Goal: Navigation & Orientation: Understand site structure

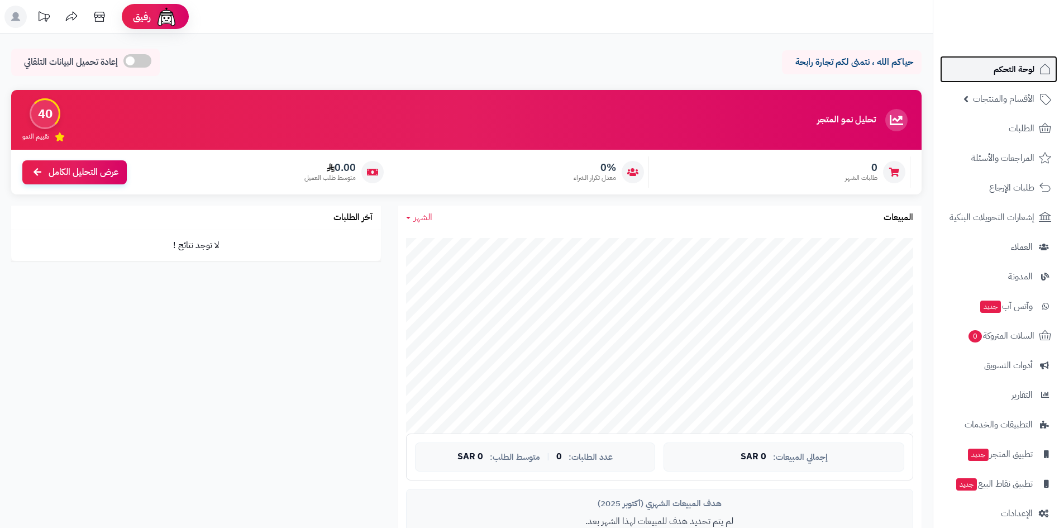
click at [1019, 79] on link "لوحة التحكم" at bounding box center [998, 69] width 117 height 27
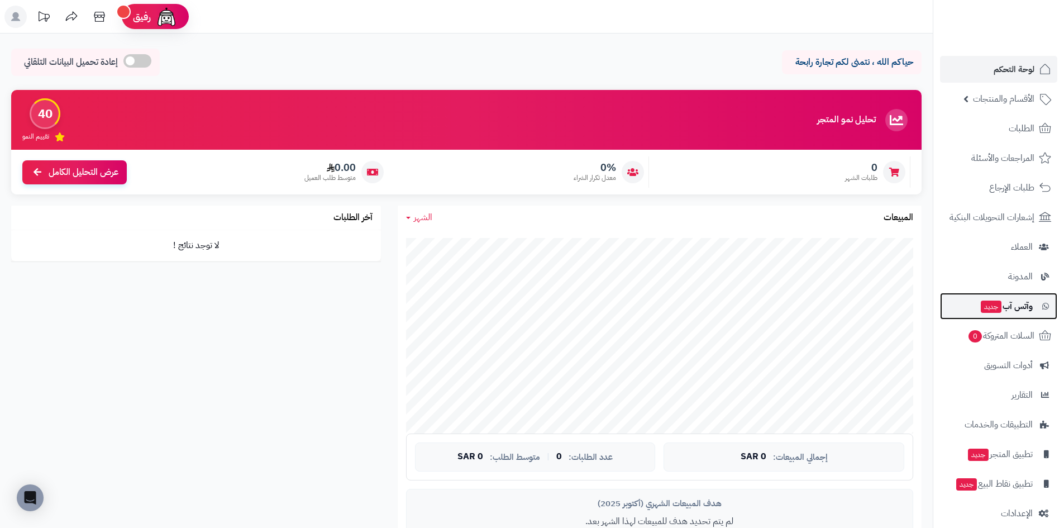
click at [1019, 300] on span "وآتس آب جديد" at bounding box center [1006, 306] width 53 height 16
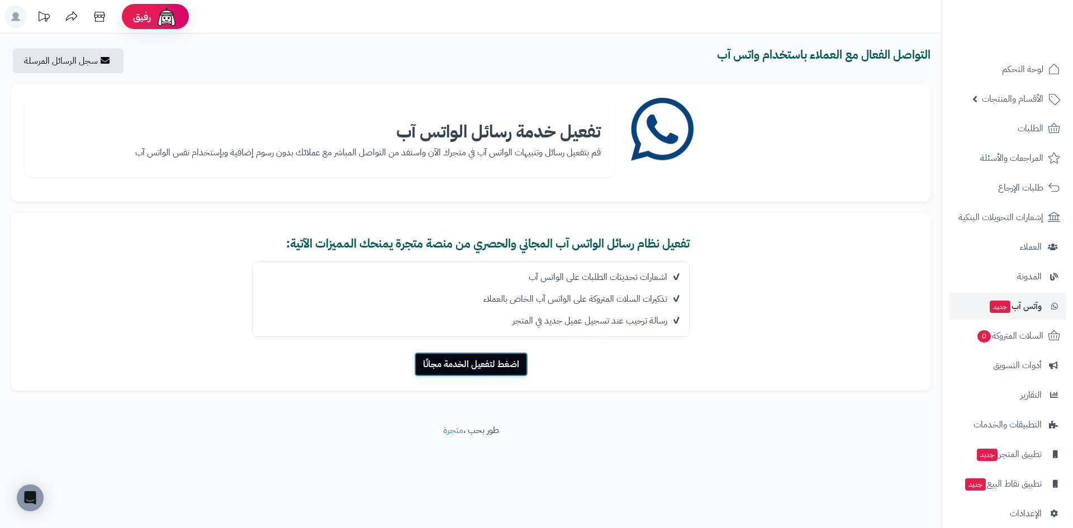
click at [495, 359] on button "اضغط لتفعيل الخدمة مجانًا" at bounding box center [471, 364] width 114 height 25
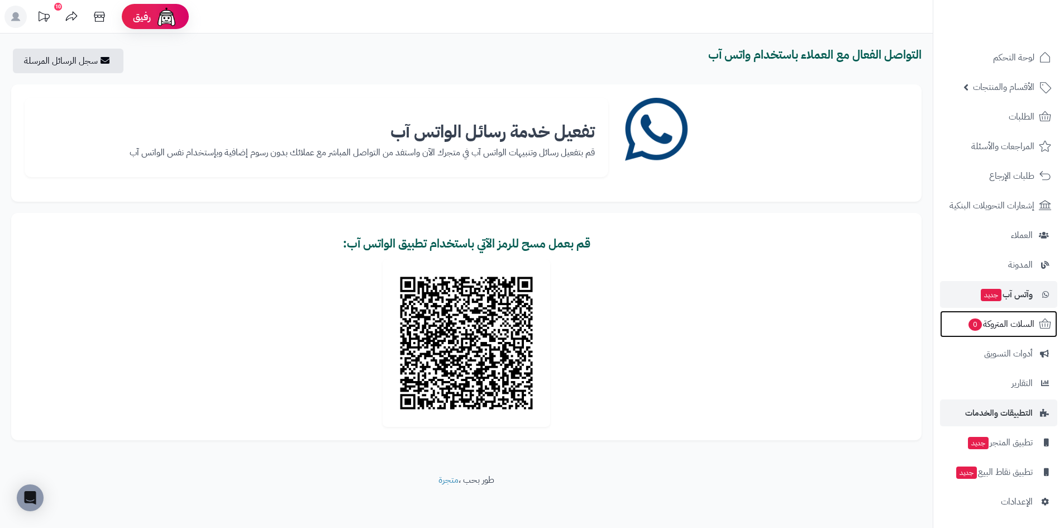
scroll to position [13, 0]
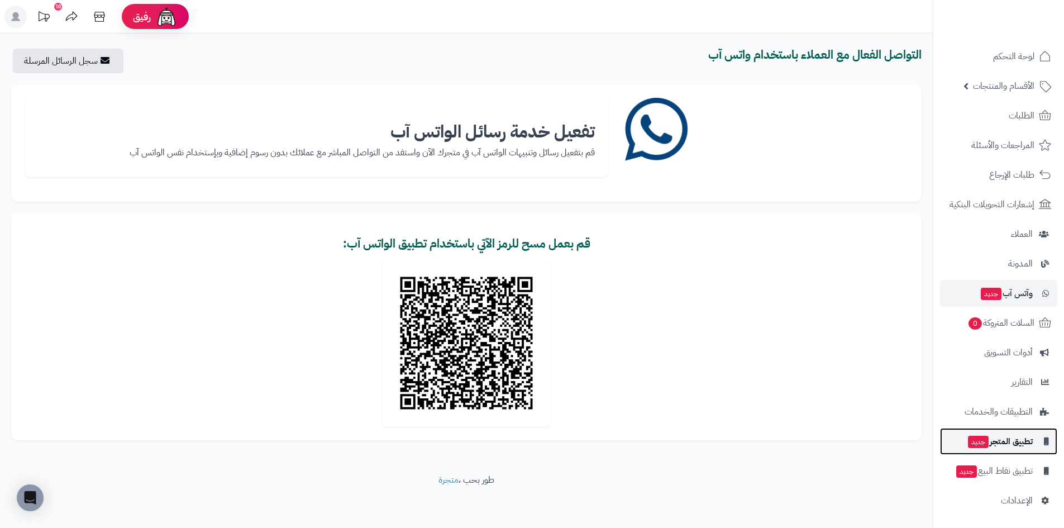
click at [1016, 440] on span "تطبيق المتجر جديد" at bounding box center [1000, 441] width 66 height 16
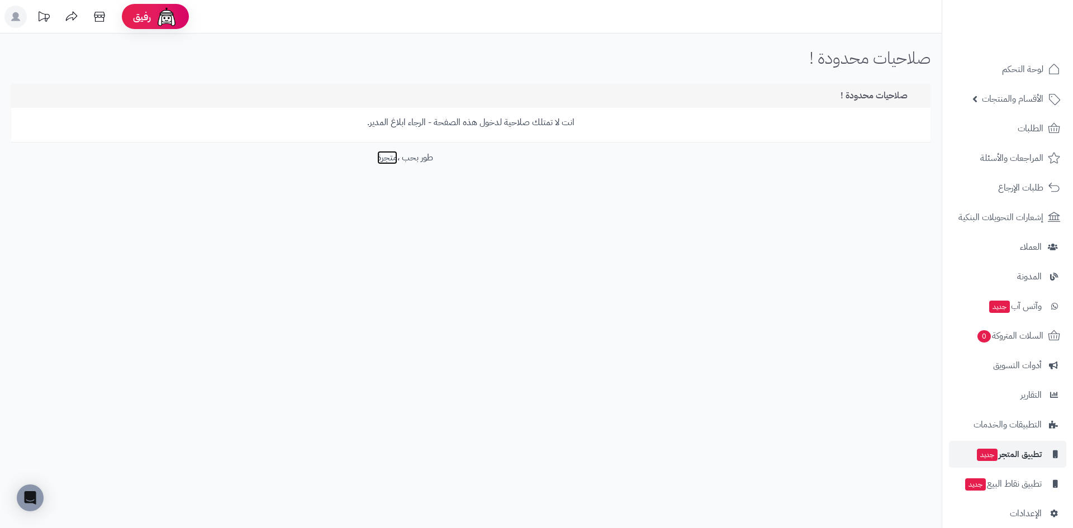
click at [382, 152] on link "متجرة" at bounding box center [387, 157] width 20 height 13
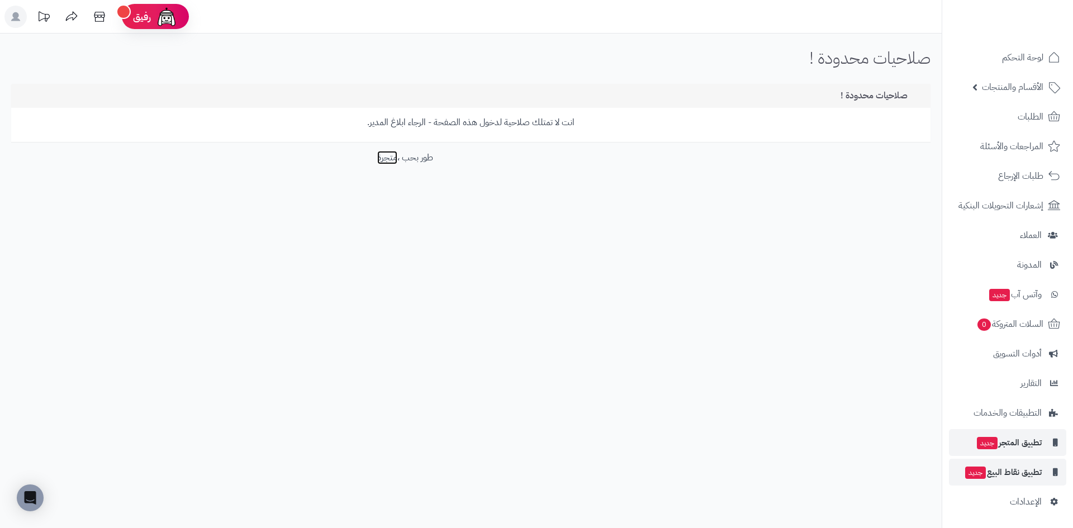
scroll to position [13, 0]
click at [1047, 488] on link "الإعدادات" at bounding box center [1006, 500] width 117 height 27
click at [1044, 481] on link "تطبيق نقاط البيع جديد" at bounding box center [1006, 470] width 117 height 27
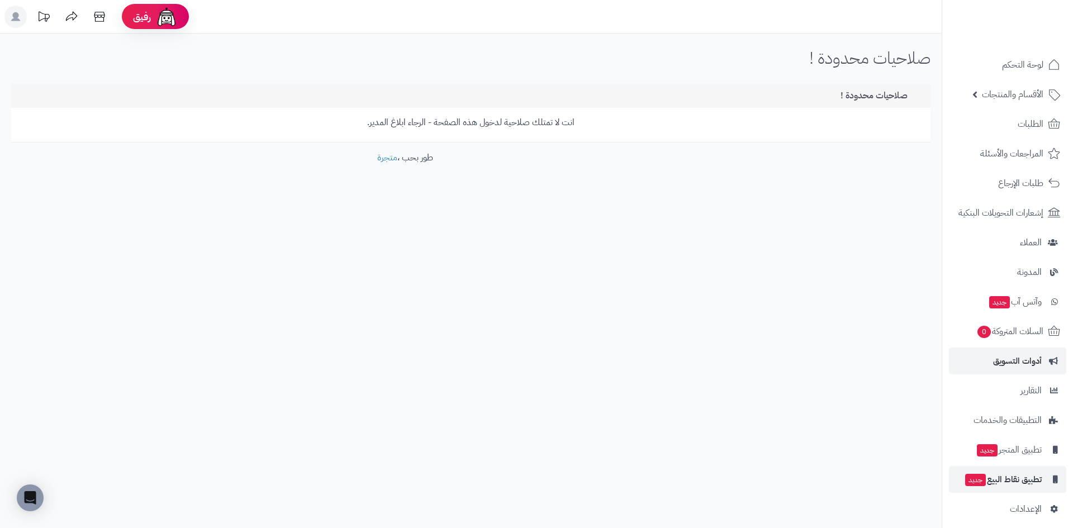
scroll to position [13, 0]
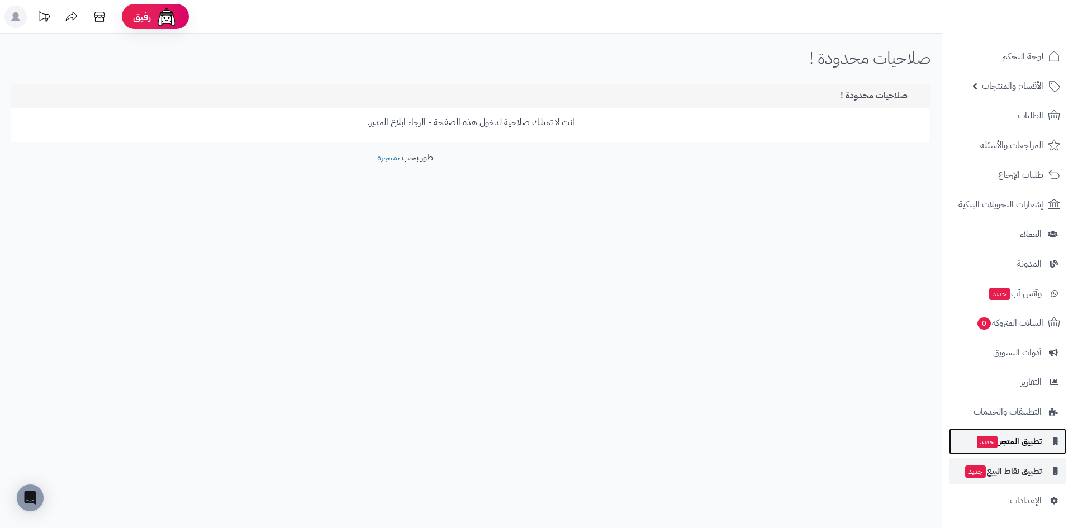
click at [1037, 439] on span "تطبيق المتجر جديد" at bounding box center [1008, 441] width 66 height 16
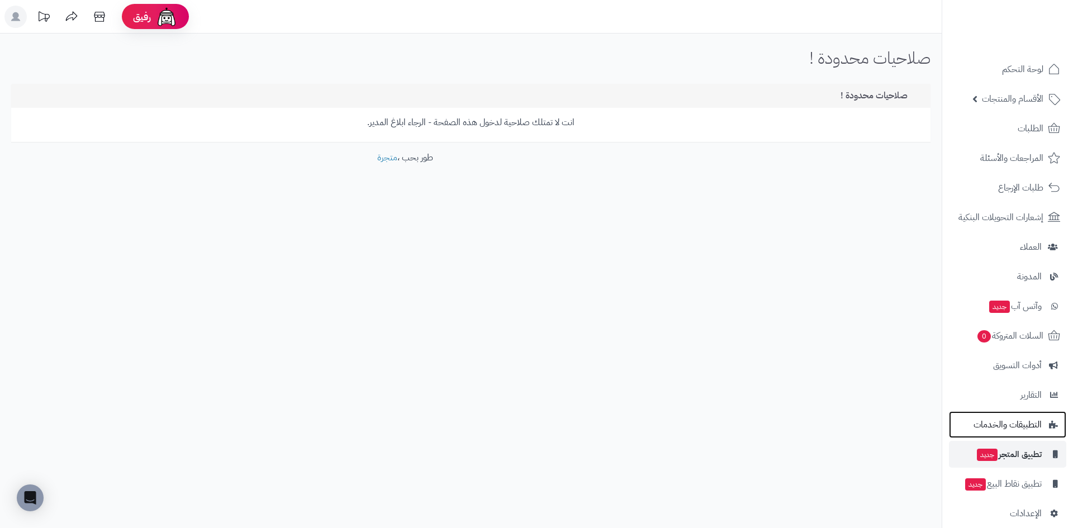
click at [1031, 421] on span "التطبيقات والخدمات" at bounding box center [1007, 425] width 68 height 16
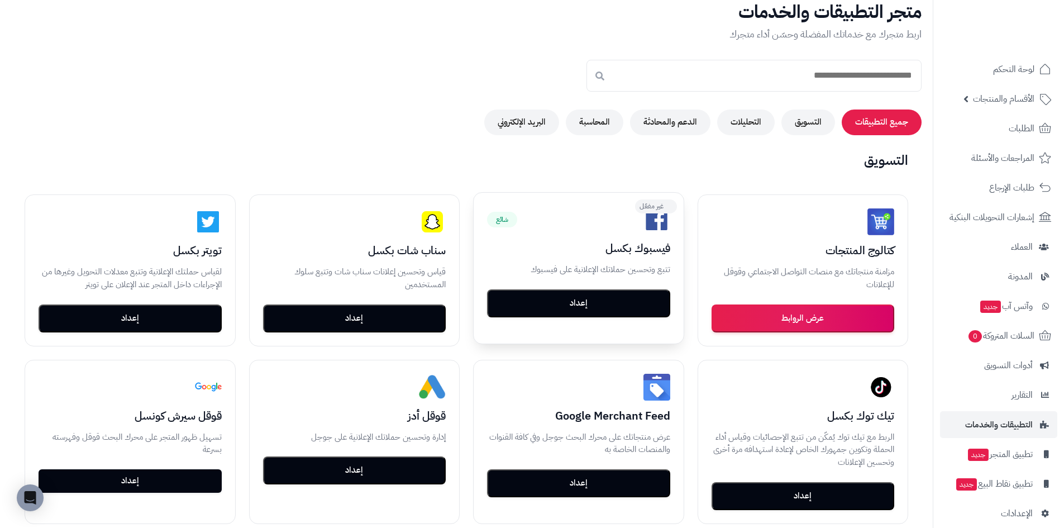
scroll to position [60, 0]
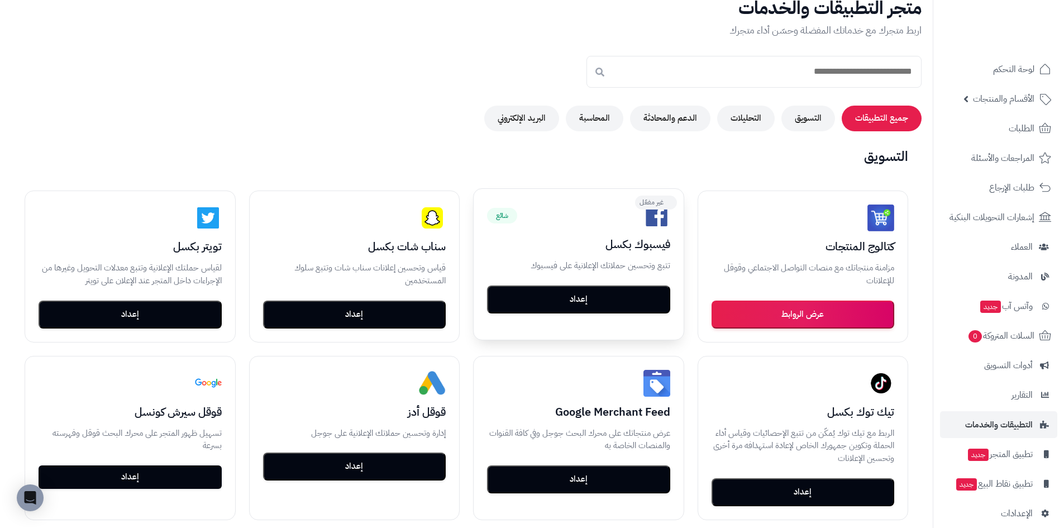
drag, startPoint x: 685, startPoint y: 240, endPoint x: 679, endPoint y: 251, distance: 12.5
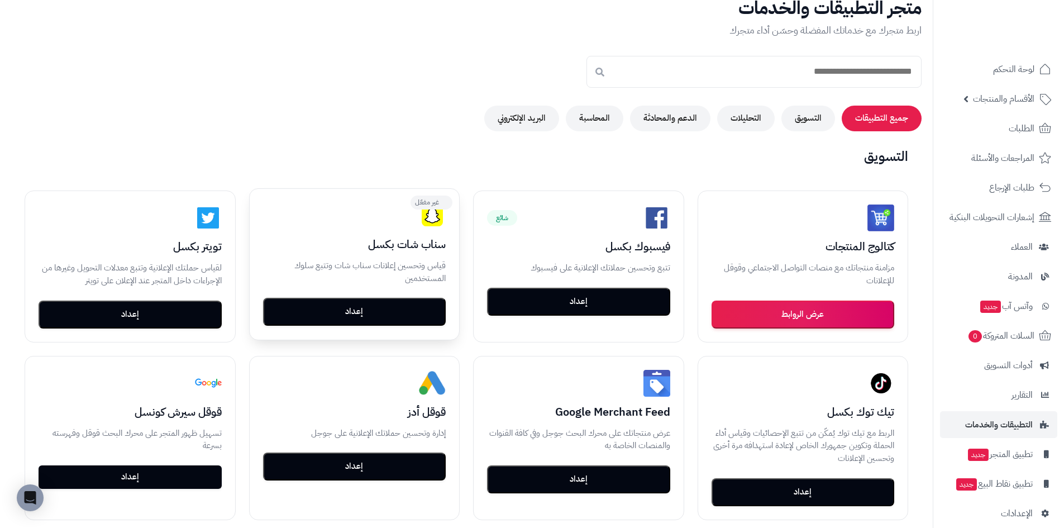
click at [388, 305] on button "إعداد" at bounding box center [354, 312] width 183 height 28
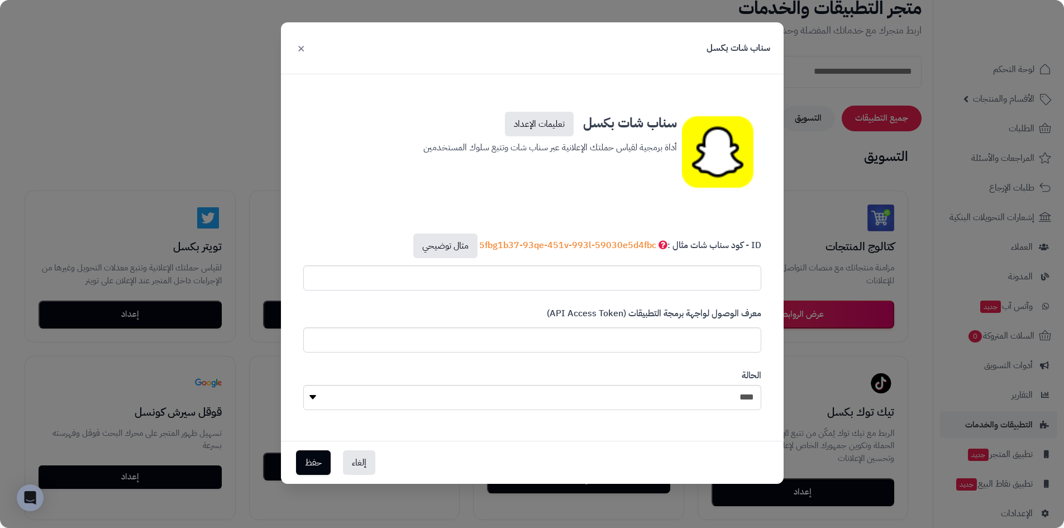
click at [602, 292] on div "ID - كود سناب شات مثال : 5fbg1b37-93qe-451v-993l-59030e5d4fbc مثال توضيحي" at bounding box center [532, 262] width 475 height 74
click at [605, 285] on input "text" at bounding box center [532, 277] width 458 height 25
click at [309, 49] on div "سناب شات بكسل ×" at bounding box center [532, 48] width 503 height 52
click at [301, 48] on button "×" at bounding box center [300, 47] width 13 height 25
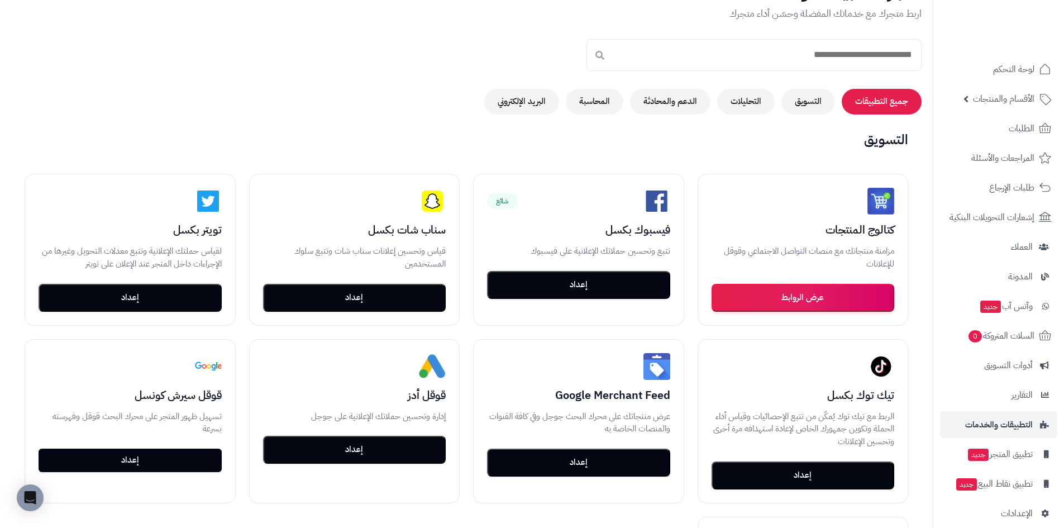
drag, startPoint x: 762, startPoint y: 137, endPoint x: 760, endPoint y: 160, distance: 23.6
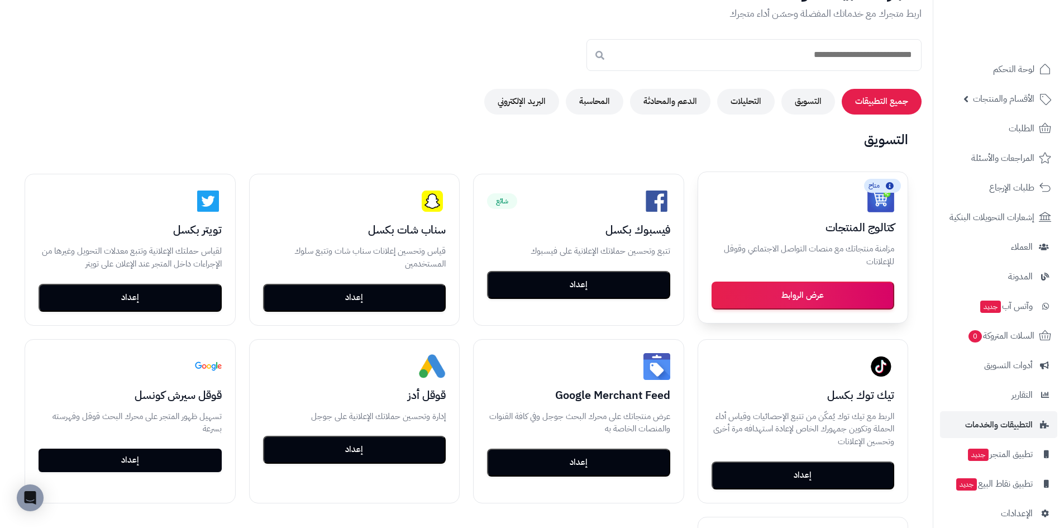
scroll to position [79, 0]
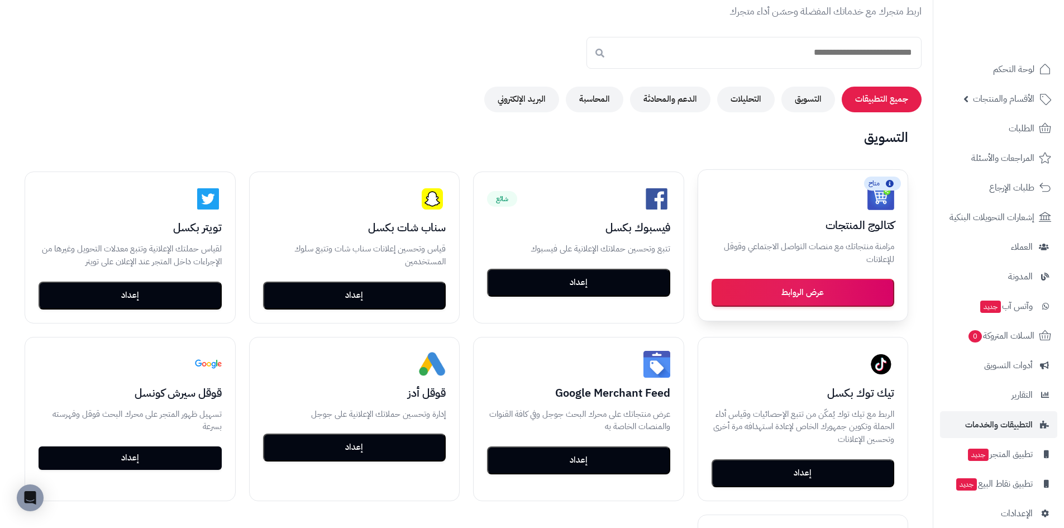
click at [825, 295] on button "عرض الروابط" at bounding box center [803, 293] width 183 height 28
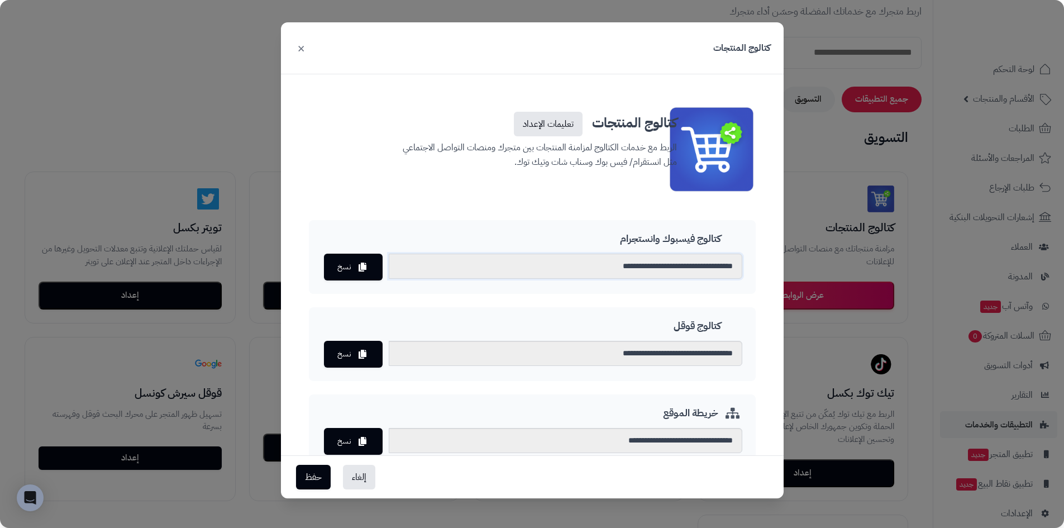
click at [631, 268] on input "**********" at bounding box center [566, 266] width 354 height 25
click at [570, 261] on input "**********" at bounding box center [566, 266] width 354 height 25
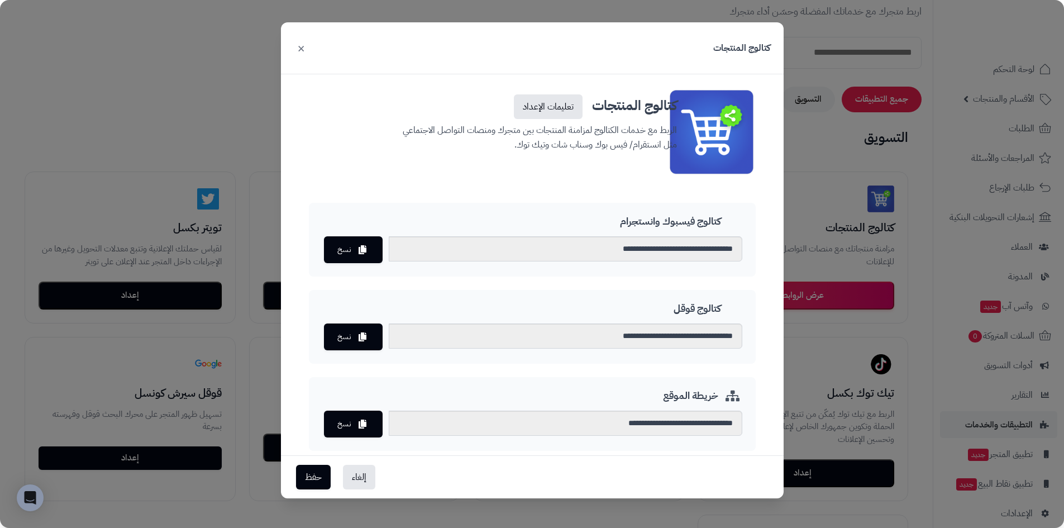
scroll to position [48, 0]
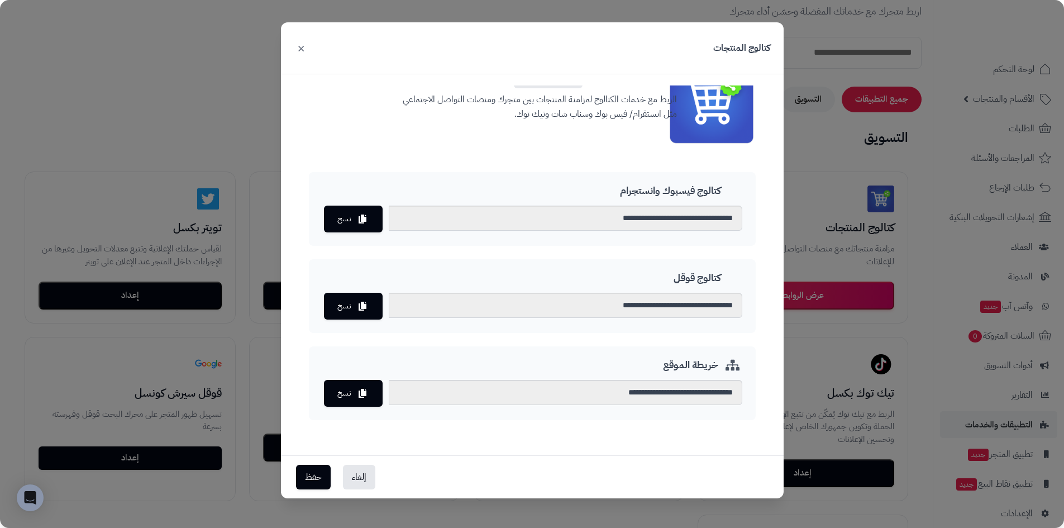
drag, startPoint x: 549, startPoint y: 223, endPoint x: 530, endPoint y: 201, distance: 29.4
click at [300, 49] on button "×" at bounding box center [300, 47] width 13 height 25
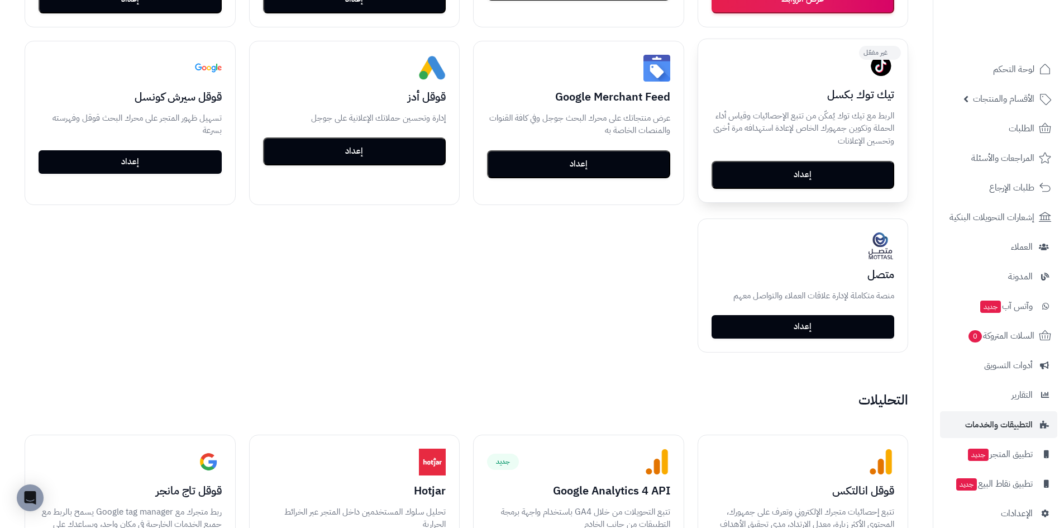
drag, startPoint x: 733, startPoint y: 158, endPoint x: 733, endPoint y: 190, distance: 32.4
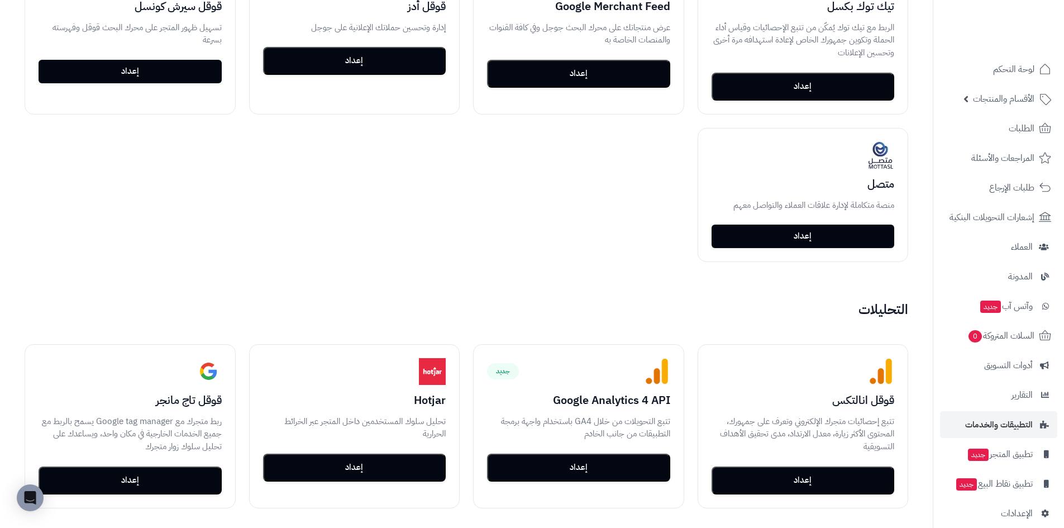
drag, startPoint x: 627, startPoint y: 303, endPoint x: 617, endPoint y: 287, distance: 19.5
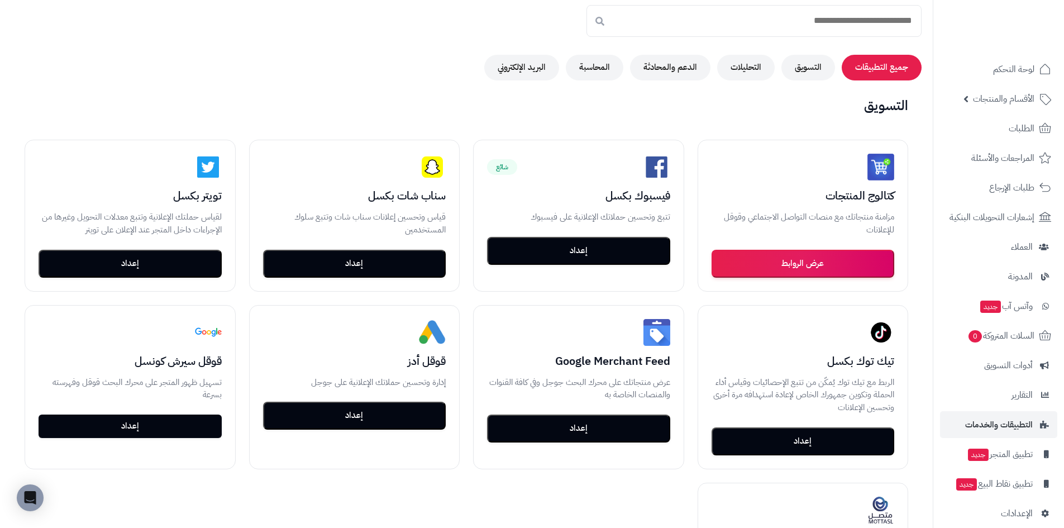
scroll to position [0, 0]
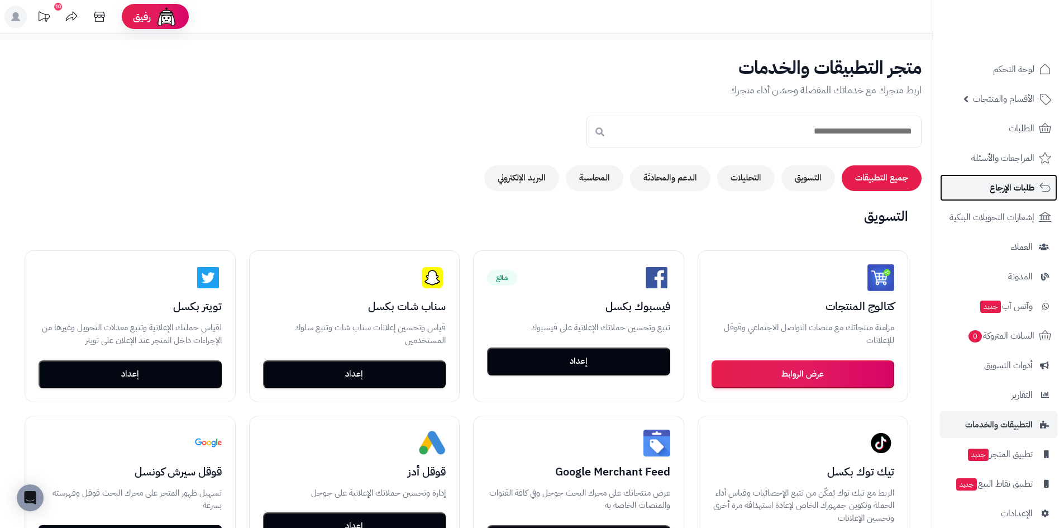
click at [1022, 191] on span "طلبات الإرجاع" at bounding box center [1012, 188] width 45 height 16
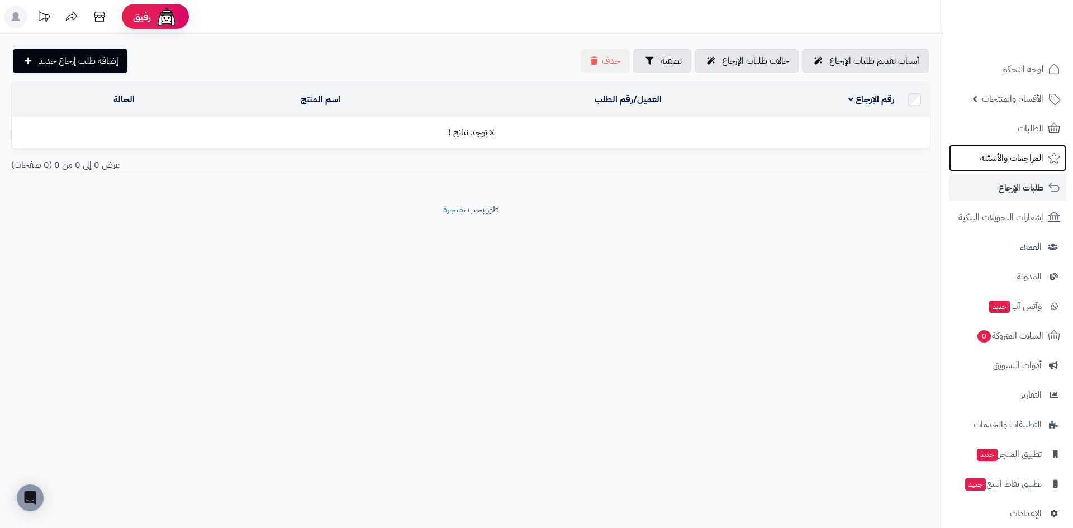
click at [1020, 169] on link "المراجعات والأسئلة" at bounding box center [1006, 158] width 117 height 27
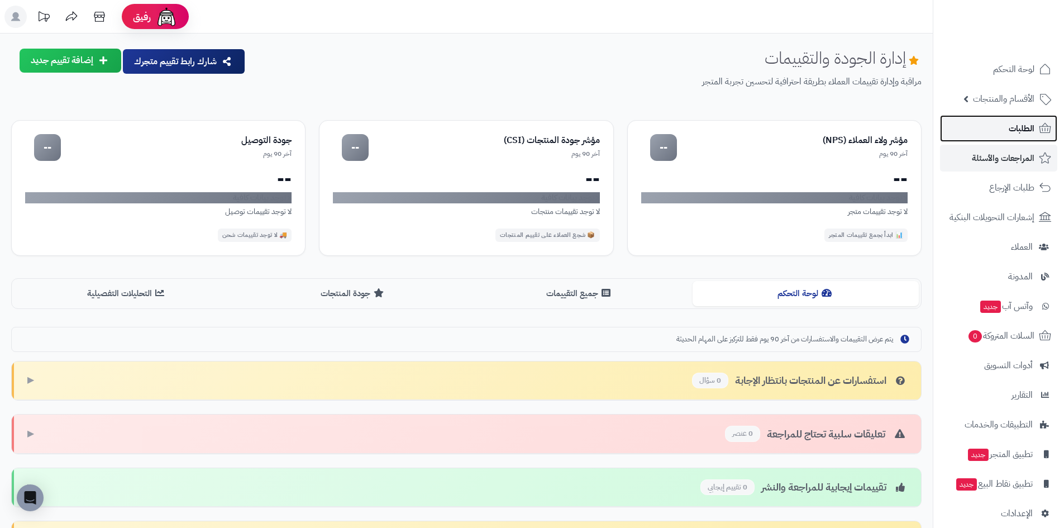
click at [1019, 125] on span "الطلبات" at bounding box center [1022, 129] width 26 height 16
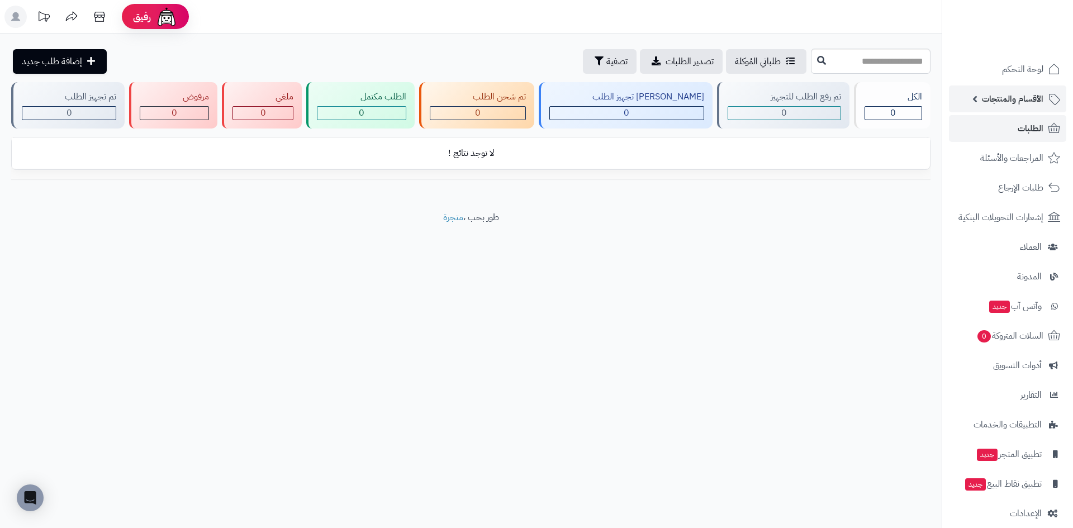
click at [1001, 112] on link "الأقسام والمنتجات" at bounding box center [1006, 98] width 117 height 27
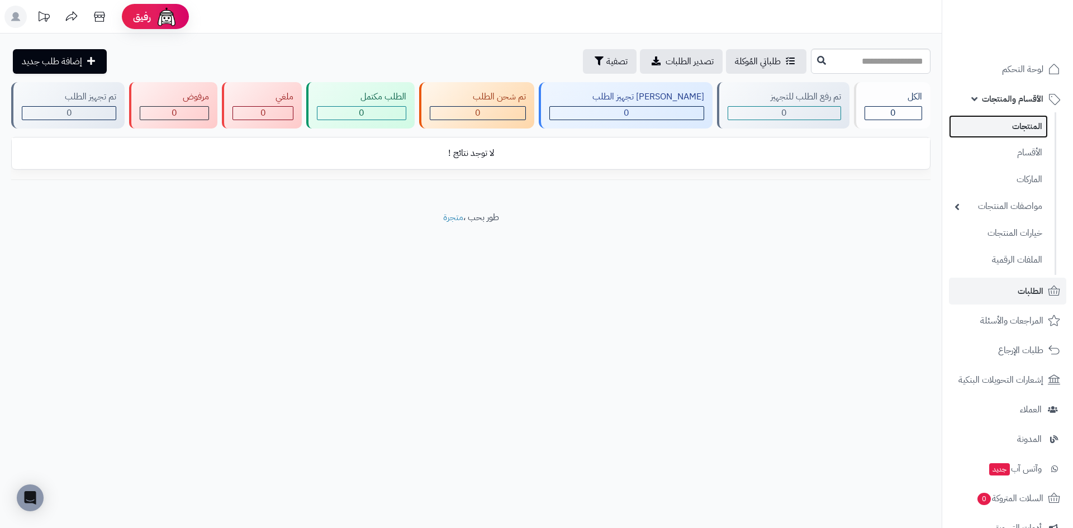
click at [1004, 132] on link "المنتجات" at bounding box center [997, 126] width 99 height 23
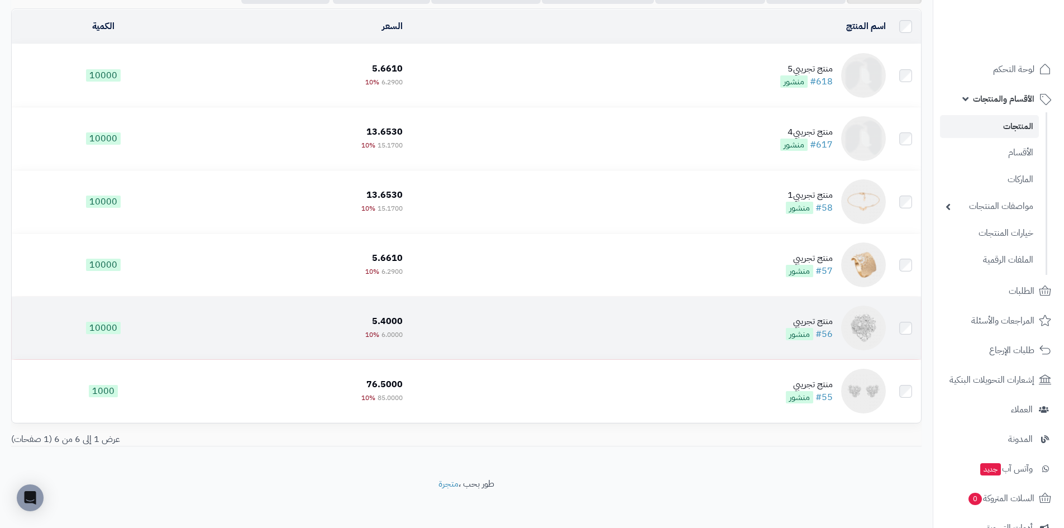
scroll to position [107, 0]
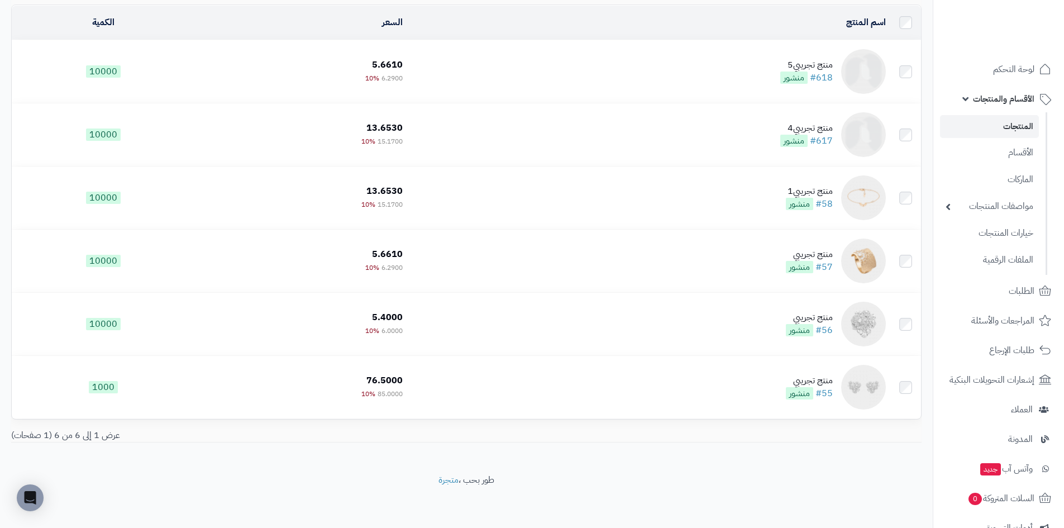
drag, startPoint x: 721, startPoint y: 395, endPoint x: 550, endPoint y: 438, distance: 176.1
click at [547, 438] on div "عرض 1 إلى 6 من 6 (1 صفحات)" at bounding box center [466, 435] width 927 height 13
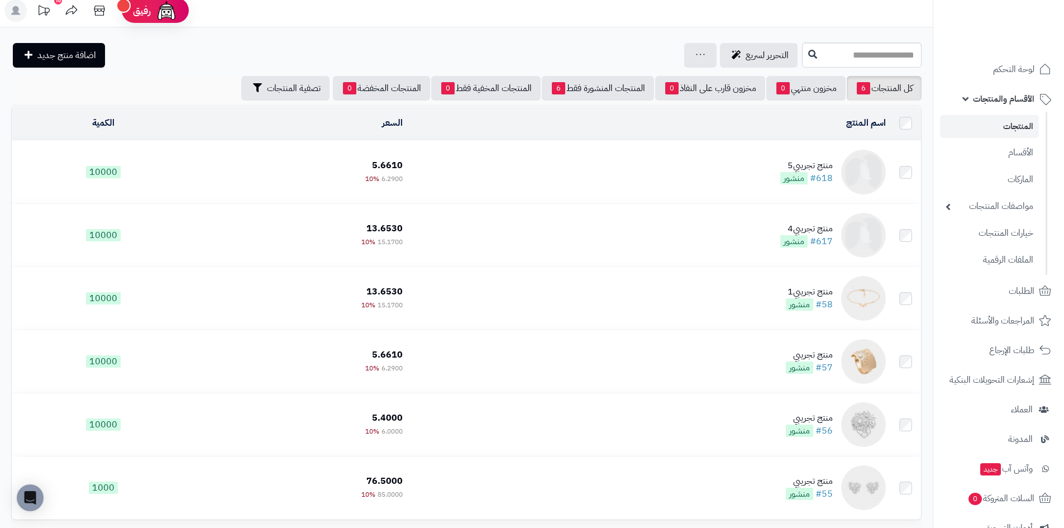
scroll to position [0, 0]
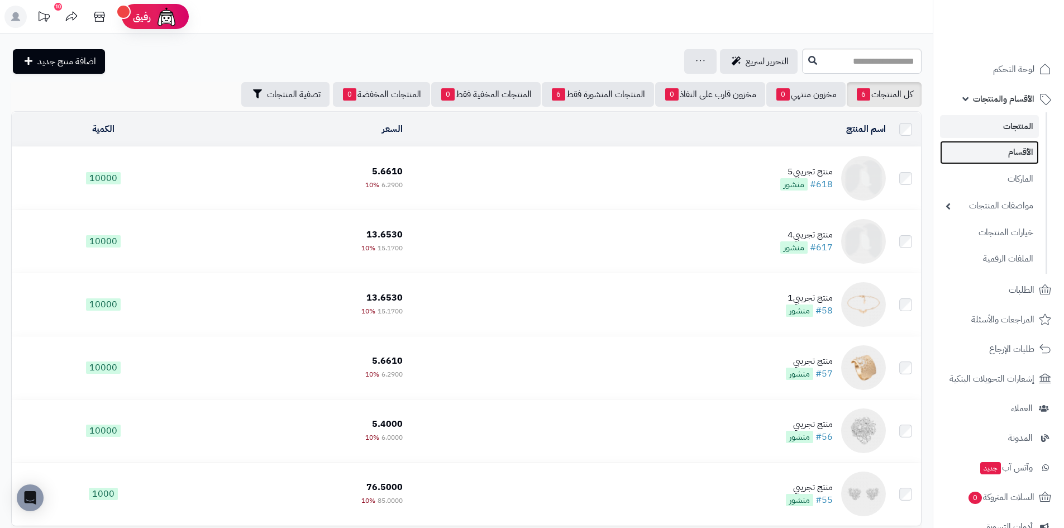
click at [1013, 151] on link "الأقسام" at bounding box center [989, 152] width 99 height 23
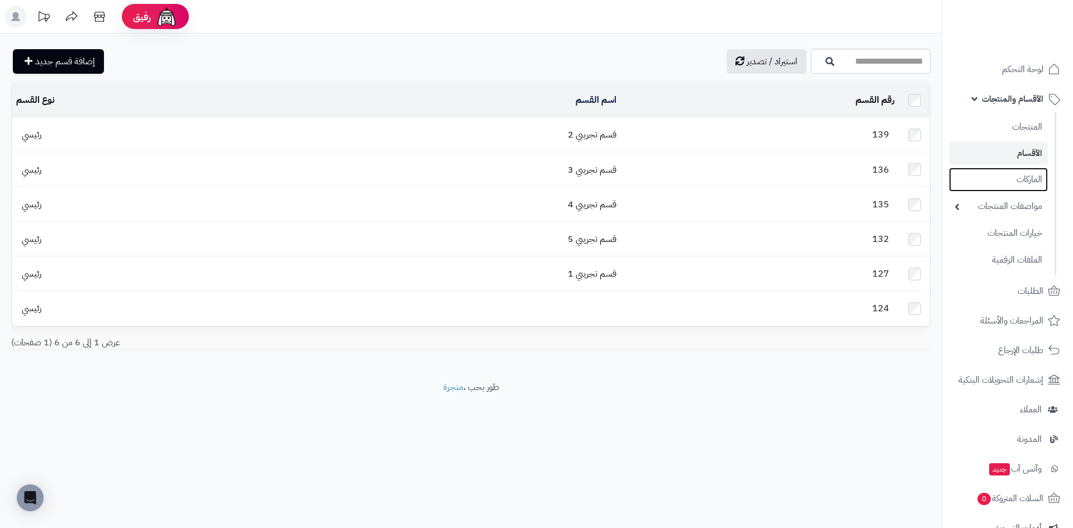
click at [1013, 176] on link "الماركات" at bounding box center [997, 180] width 99 height 24
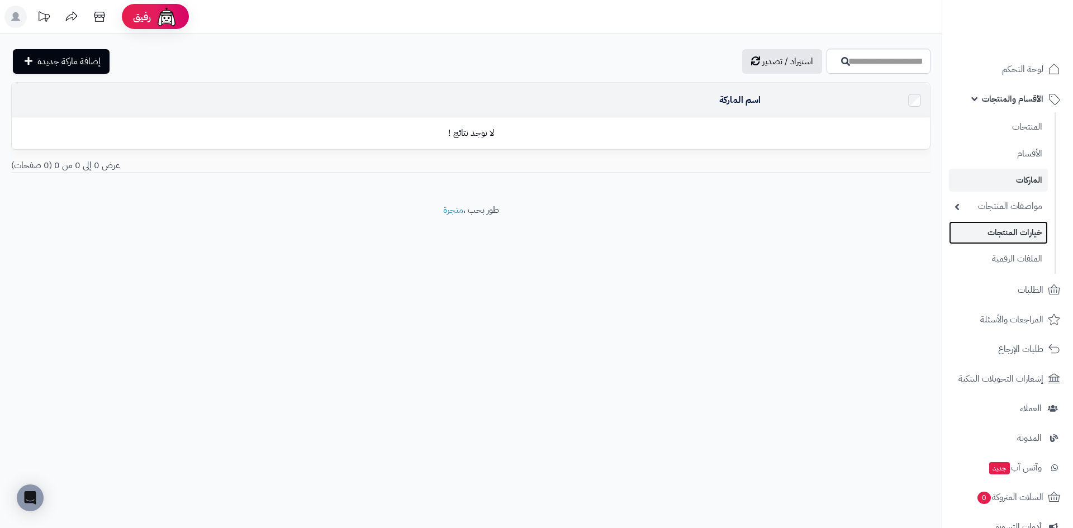
click at [1009, 242] on link "خيارات المنتجات" at bounding box center [997, 232] width 99 height 23
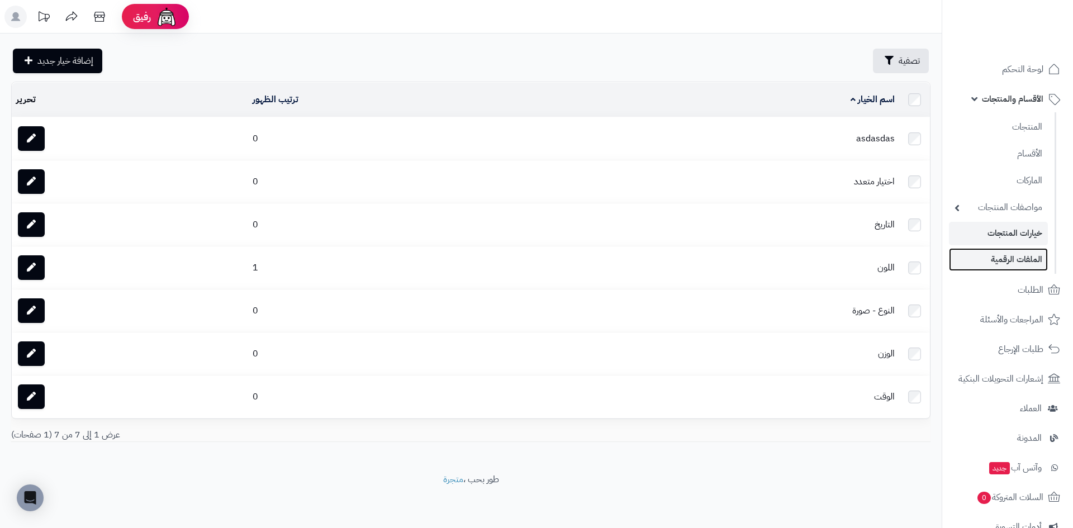
click at [1003, 255] on link "الملفات الرقمية" at bounding box center [997, 259] width 99 height 23
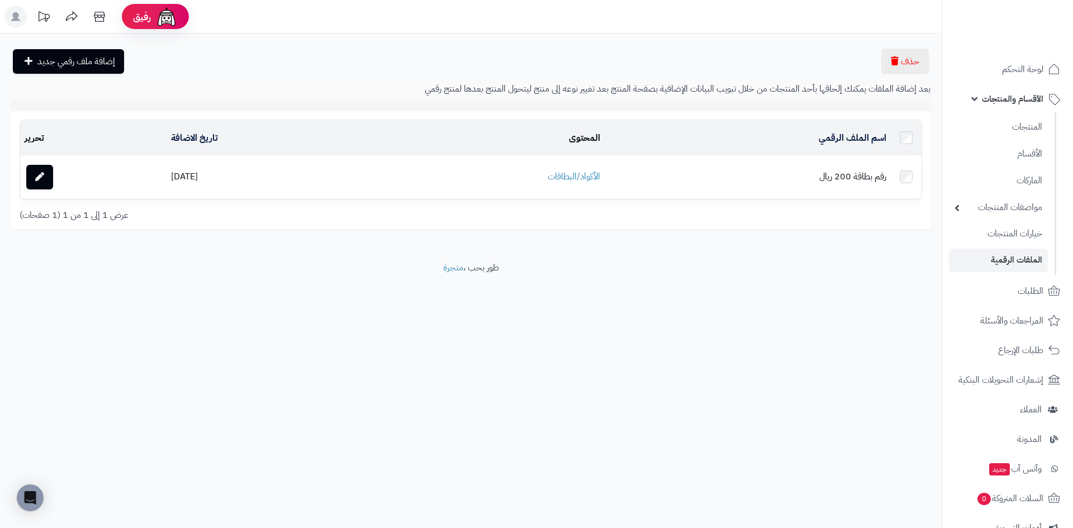
click at [585, 184] on td "الأكواد/البطاقات" at bounding box center [490, 177] width 230 height 42
click at [584, 181] on link "الأكواد/البطاقات" at bounding box center [573, 176] width 53 height 13
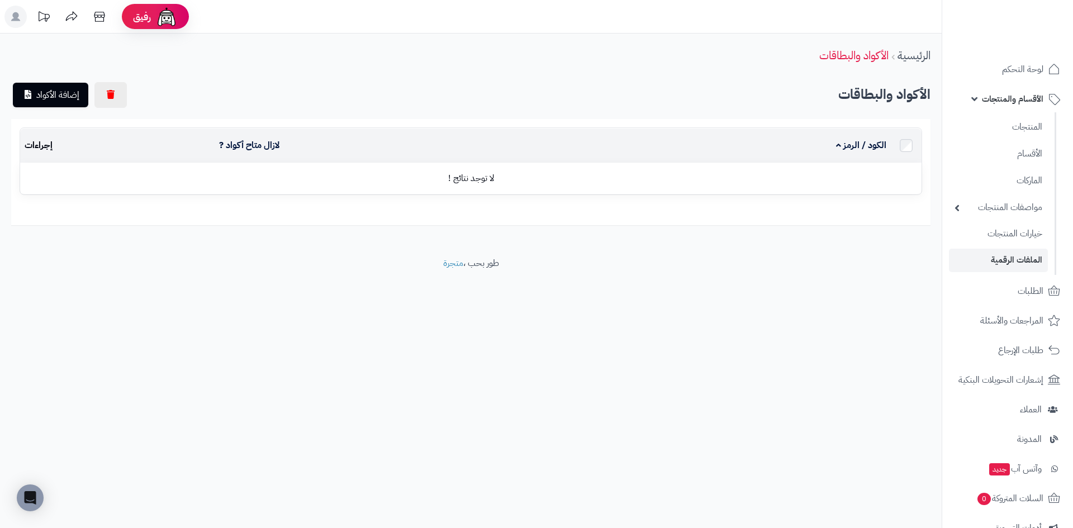
click at [589, 193] on table "الكود / الرمز لازال متاح أكواد ? إجراءات لا توجد نتائج !" at bounding box center [471, 161] width 902 height 68
click at [468, 173] on td "لا توجد نتائج !" at bounding box center [470, 178] width 901 height 31
drag, startPoint x: 696, startPoint y: 133, endPoint x: 683, endPoint y: 109, distance: 27.5
